Goal: Information Seeking & Learning: Find contact information

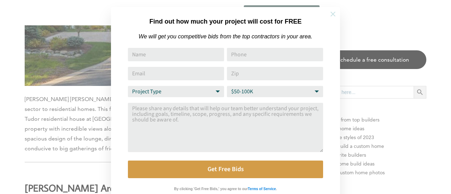
click at [334, 12] on icon at bounding box center [333, 14] width 8 height 8
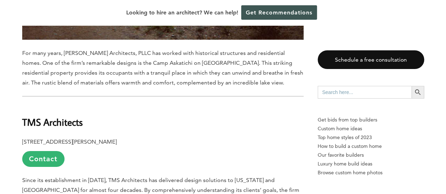
scroll to position [2361, 0]
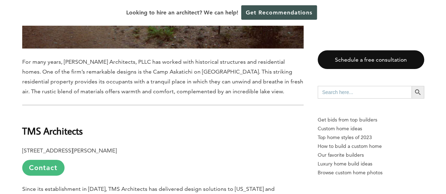
click at [41, 160] on link "Contact" at bounding box center [43, 168] width 42 height 16
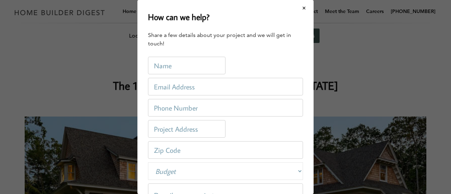
click at [298, 7] on button "Close modal" at bounding box center [304, 8] width 19 height 15
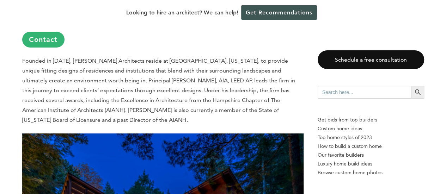
scroll to position [1163, 0]
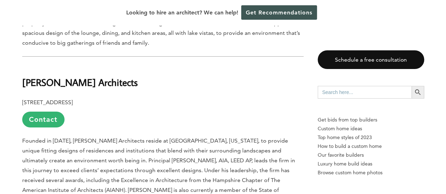
drag, startPoint x: 21, startPoint y: 63, endPoint x: 123, endPoint y: 60, distance: 102.6
copy b "[PERSON_NAME] Architects"
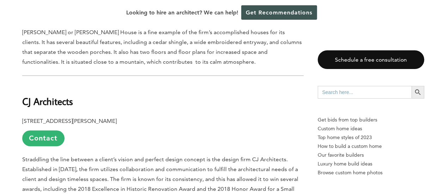
scroll to position [3066, 0]
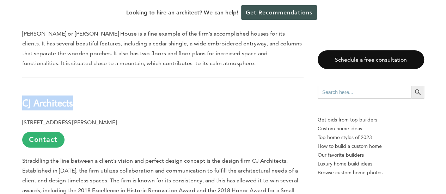
drag, startPoint x: 85, startPoint y: 84, endPoint x: 14, endPoint y: 75, distance: 70.6
copy b "CJ Architects"
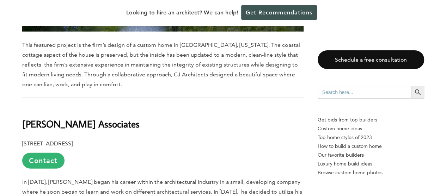
scroll to position [3453, 0]
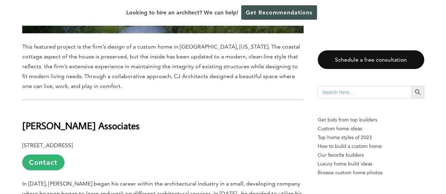
drag, startPoint x: 22, startPoint y: 94, endPoint x: 131, endPoint y: 92, distance: 109.6
copy b "[PERSON_NAME] Associates"
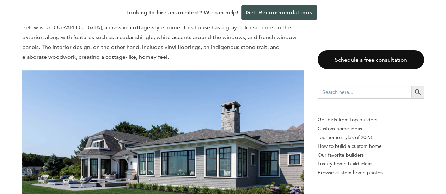
scroll to position [4299, 0]
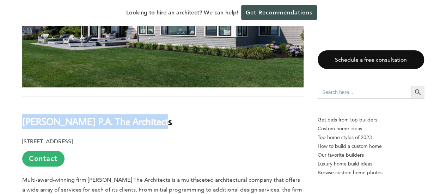
drag, startPoint x: 23, startPoint y: 92, endPoint x: 117, endPoint y: 84, distance: 94.5
click at [167, 105] on h2 "[PERSON_NAME] P.A. The Architects" at bounding box center [162, 117] width 281 height 24
copy b "[PERSON_NAME] P.A. The Architects"
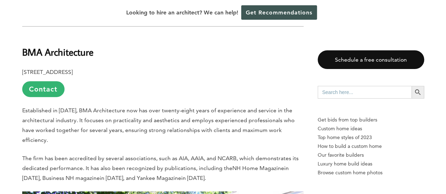
scroll to position [4757, 0]
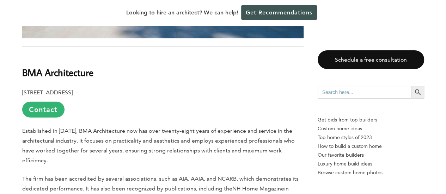
click at [140, 88] on p "[STREET_ADDRESS] Contact" at bounding box center [162, 103] width 281 height 30
